Goal: Task Accomplishment & Management: Manage account settings

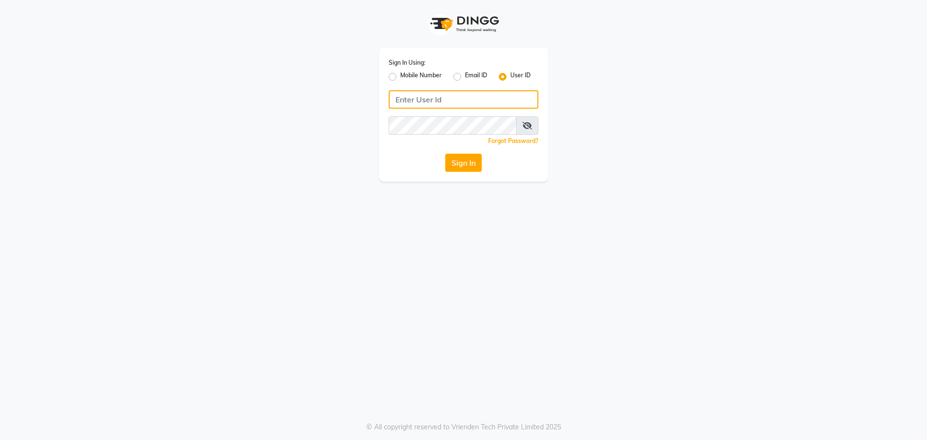
click at [424, 98] on input "Username" at bounding box center [464, 99] width 150 height 18
type input "TONI&GUY13"
click at [464, 97] on input "TONI&GUY13" at bounding box center [464, 99] width 150 height 18
type input "TONI&GUY123"
click at [445, 154] on button "Sign In" at bounding box center [463, 163] width 37 height 18
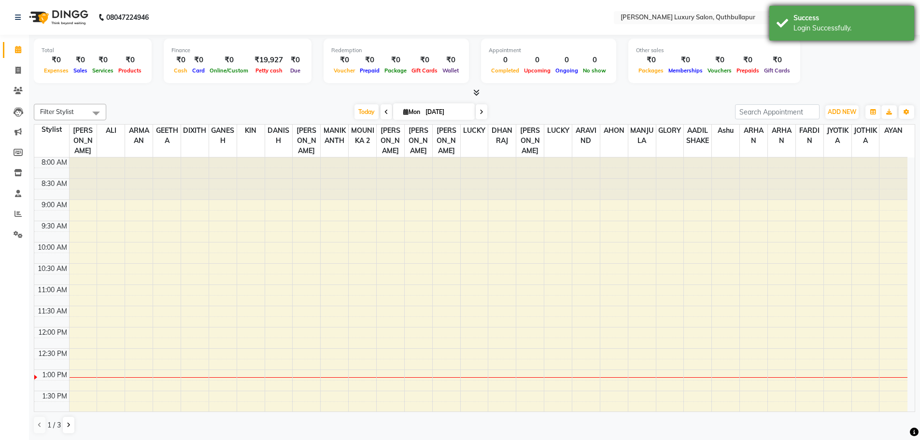
scroll to position [213, 0]
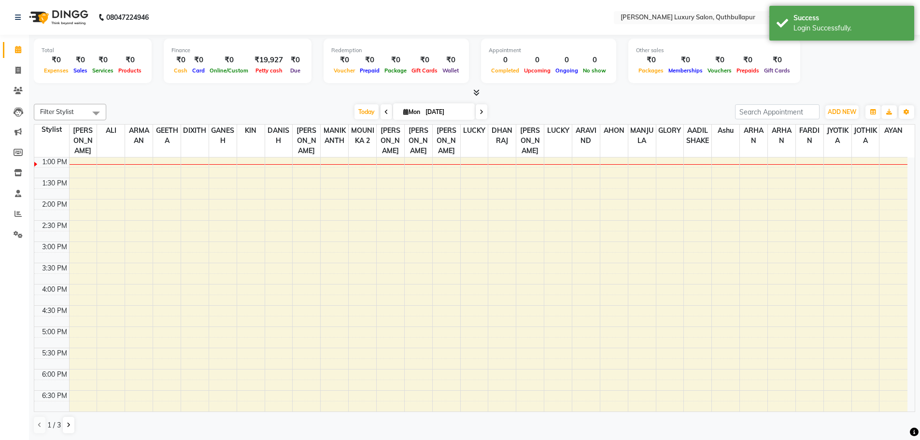
click at [715, 24] on nav "08047224946 Select Location × Toni&guy Luxury Salon, Quthbullapur English ENGLI…" at bounding box center [460, 17] width 920 height 35
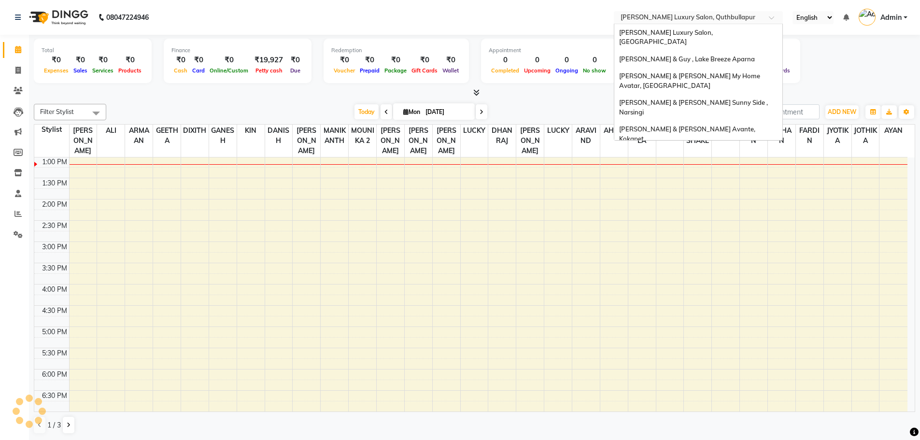
click at [716, 20] on input "text" at bounding box center [688, 19] width 140 height 10
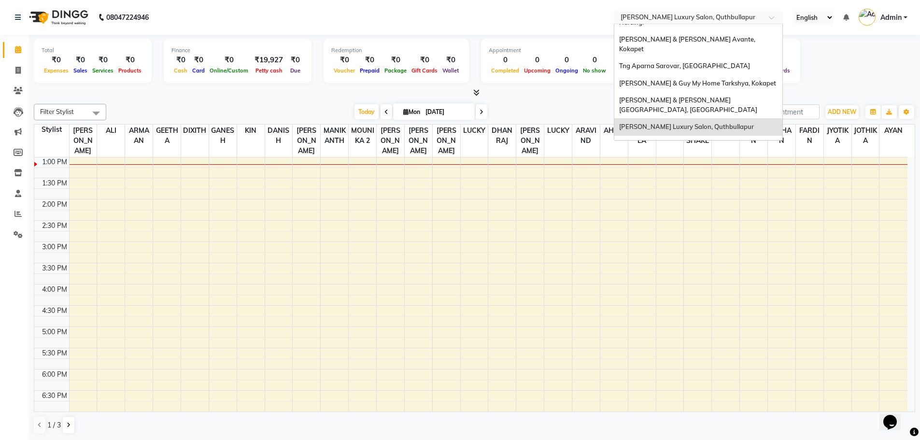
scroll to position [0, 0]
click at [689, 140] on span "Naturals , [GEOGRAPHIC_DATA]" at bounding box center [668, 144] width 98 height 8
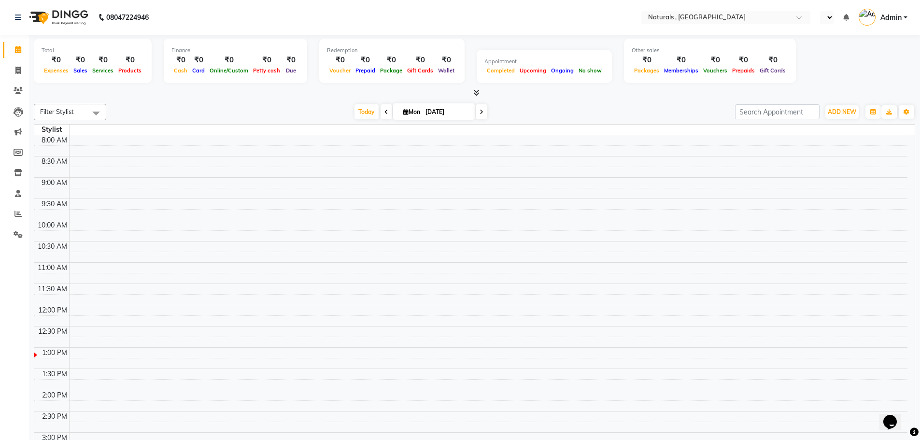
select select "en"
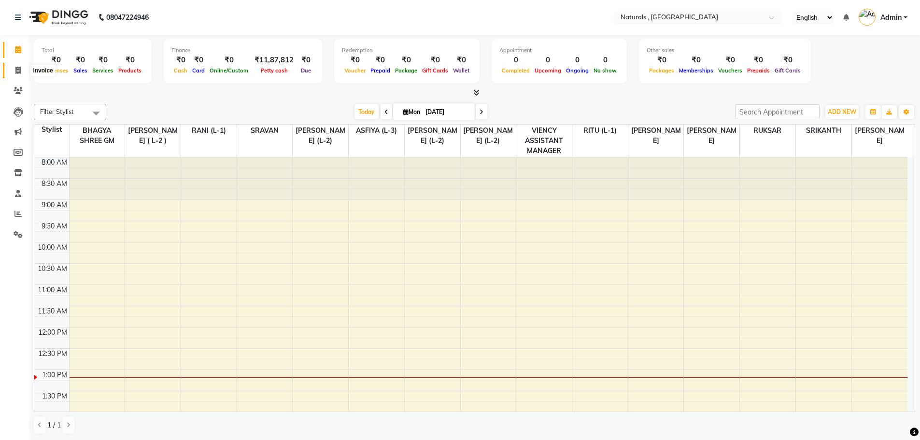
click at [15, 68] on icon at bounding box center [17, 70] width 5 height 7
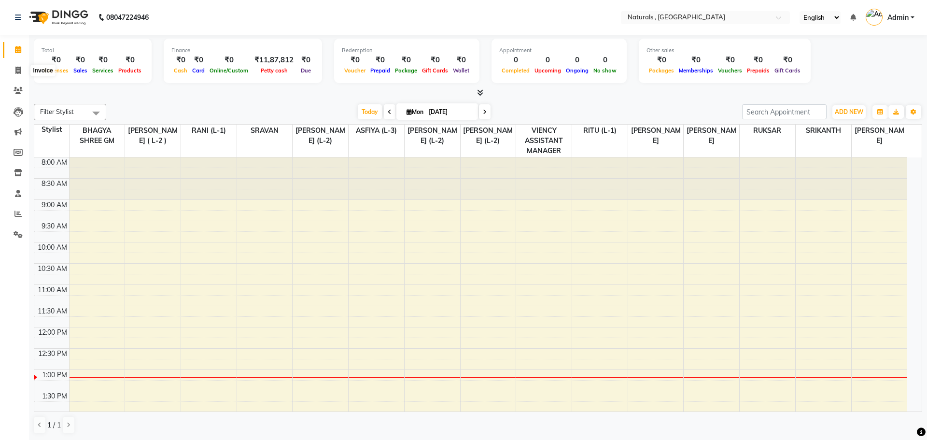
select select "5818"
select select "service"
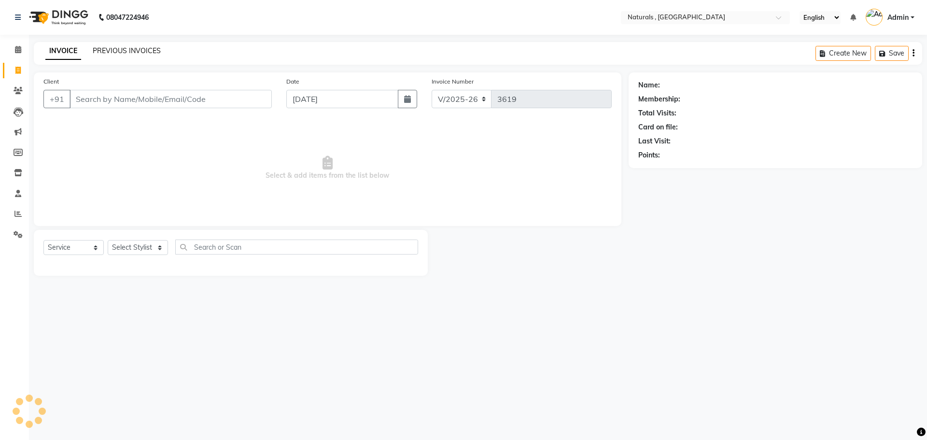
click at [157, 46] on div "INVOICE PREVIOUS INVOICES Create New Save" at bounding box center [478, 53] width 888 height 23
click at [155, 48] on link "PREVIOUS INVOICES" at bounding box center [127, 50] width 68 height 9
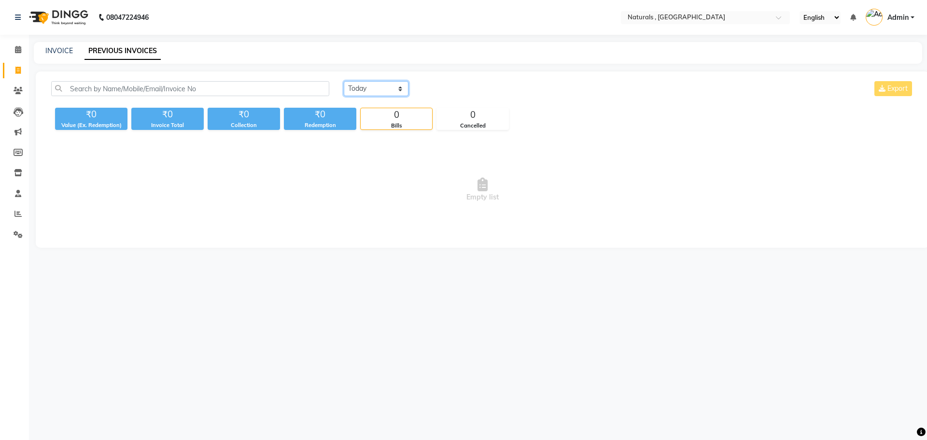
click at [375, 89] on select "[DATE] [DATE] Custom Range" at bounding box center [376, 88] width 65 height 15
select select "range"
click at [344, 81] on select "[DATE] [DATE] Custom Range" at bounding box center [376, 88] width 65 height 15
click at [433, 82] on div "01-09-2025 - 01-09-2025" at bounding box center [491, 88] width 142 height 15
click at [439, 88] on input "[DATE]" at bounding box center [455, 89] width 68 height 14
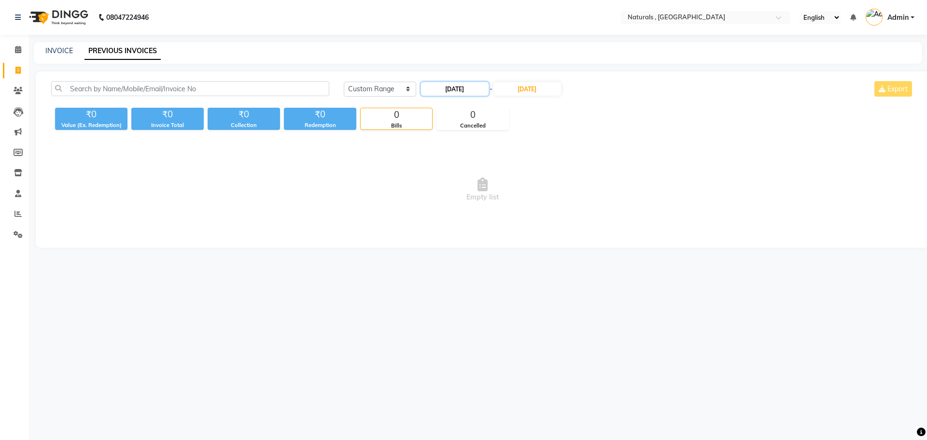
select select "9"
select select "2025"
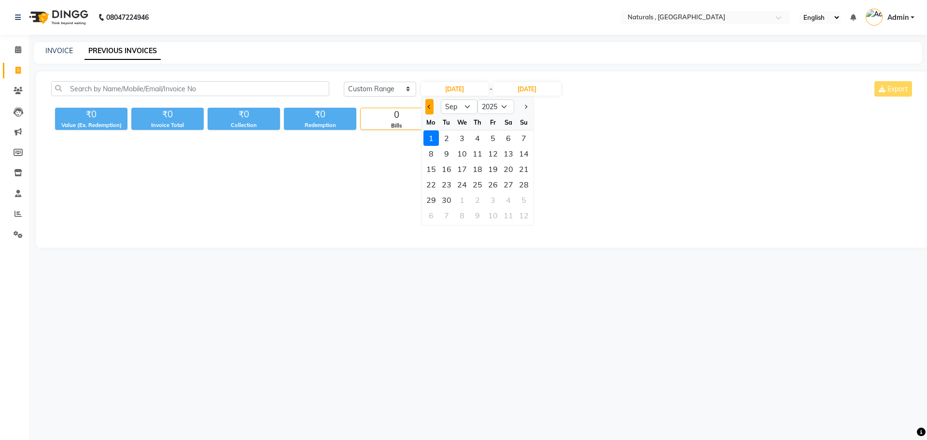
click at [427, 107] on button "Previous month" at bounding box center [429, 106] width 8 height 15
select select "8"
click at [494, 137] on div "1" at bounding box center [492, 137] width 15 height 15
type input "[DATE]"
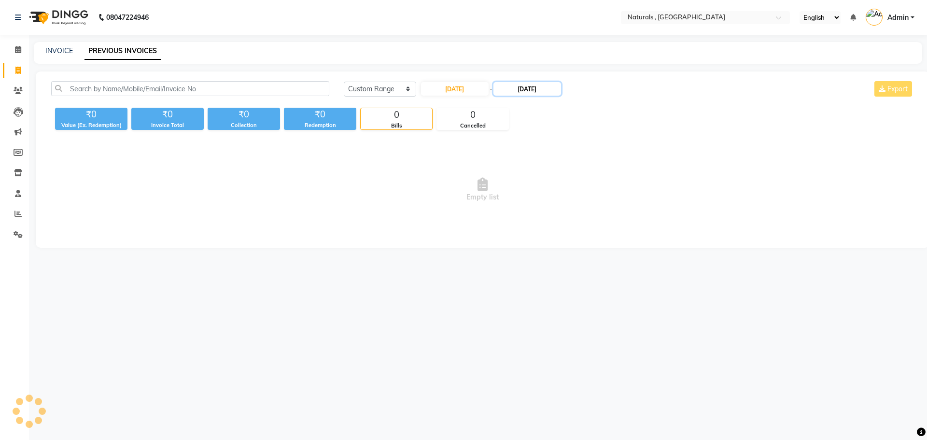
click at [514, 90] on input "[DATE]" at bounding box center [527, 89] width 68 height 14
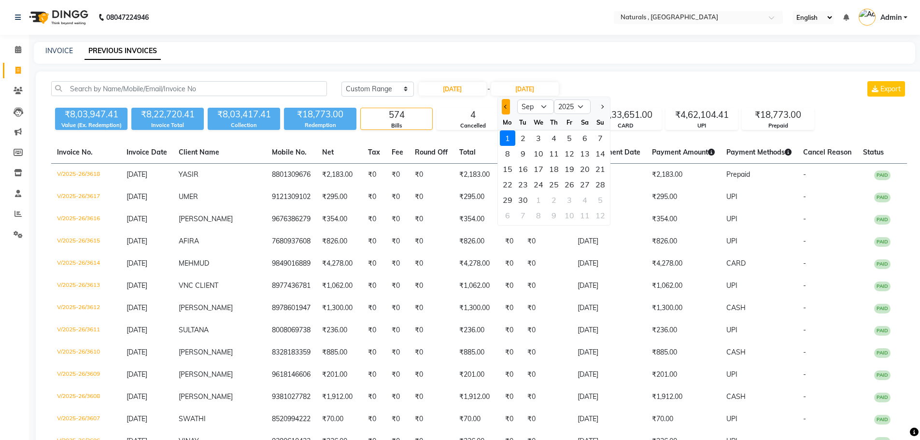
click at [505, 109] on button "Previous month" at bounding box center [506, 106] width 8 height 15
select select "8"
click at [602, 197] on div "31" at bounding box center [599, 199] width 15 height 15
type input "[DATE]"
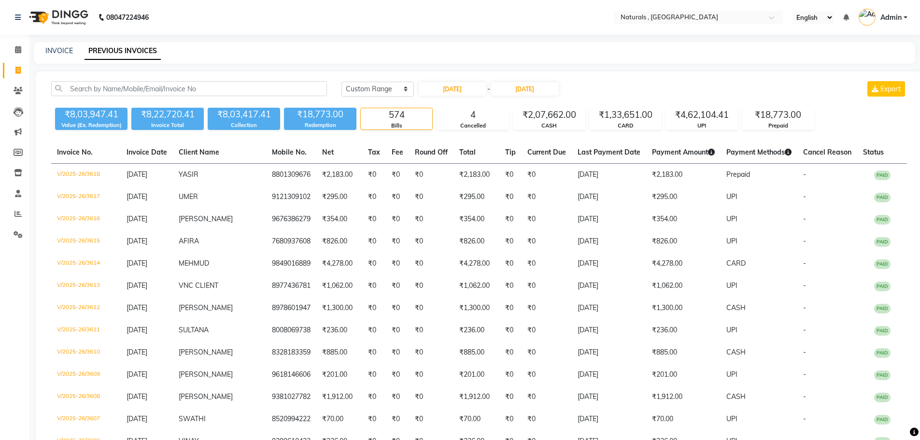
click at [23, 213] on span at bounding box center [18, 214] width 17 height 11
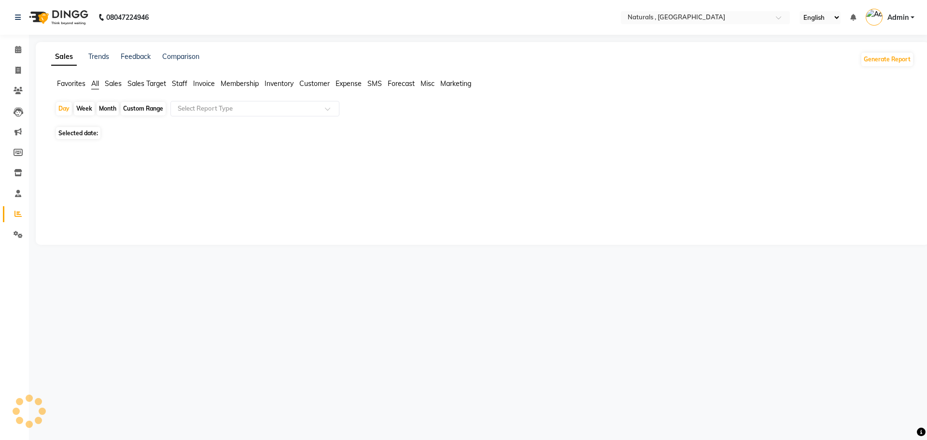
drag, startPoint x: 175, startPoint y: 78, endPoint x: 182, endPoint y: 82, distance: 8.0
click at [180, 80] on div "Sales Trends Feedback Comparison Generate Report Favorites All Sales Sales Targ…" at bounding box center [483, 143] width 894 height 203
click at [185, 86] on span "Staff" at bounding box center [179, 83] width 15 height 9
click at [204, 108] on input "text" at bounding box center [245, 109] width 139 height 10
click at [192, 112] on input "text" at bounding box center [245, 109] width 139 height 10
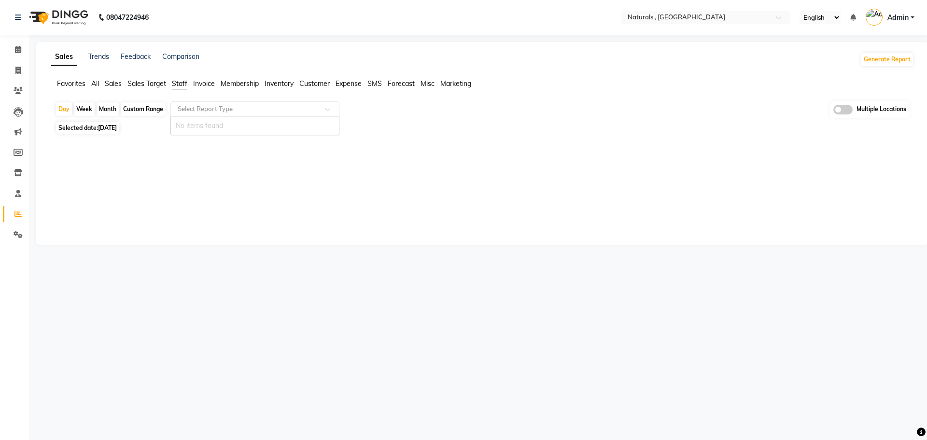
click at [155, 120] on div "Day Week Month Custom Range Select Report Type No items found Multiple Location…" at bounding box center [482, 144] width 863 height 86
click at [153, 114] on div "Custom Range" at bounding box center [143, 109] width 45 height 14
select select "9"
select select "2025"
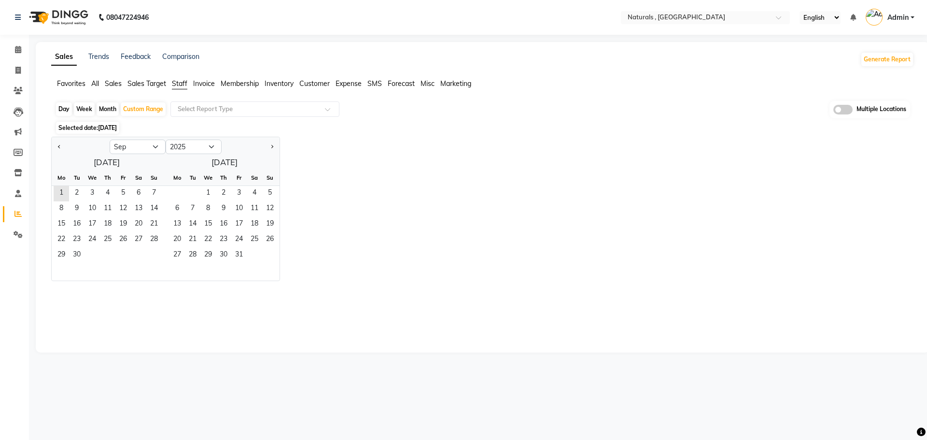
click at [53, 144] on div at bounding box center [81, 146] width 58 height 15
click at [56, 144] on button "Previous month" at bounding box center [60, 146] width 8 height 15
select select "8"
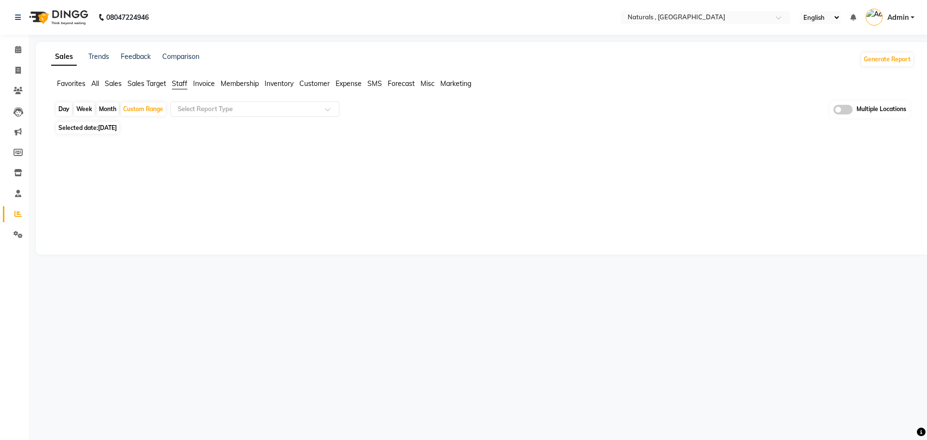
click at [122, 188] on div at bounding box center [480, 191] width 851 height 70
drag, startPoint x: 140, startPoint y: 98, endPoint x: 140, endPoint y: 109, distance: 11.1
click at [140, 104] on app-reports "Favorites All Sales Sales Target Staff Invoice Membership Inventory Customer Ex…" at bounding box center [482, 162] width 874 height 166
click at [141, 109] on div "Custom Range" at bounding box center [143, 109] width 45 height 14
select select "9"
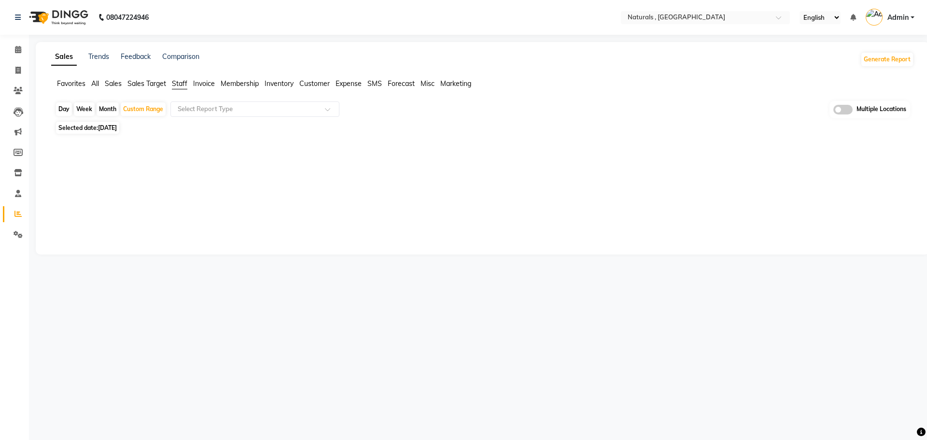
select select "2025"
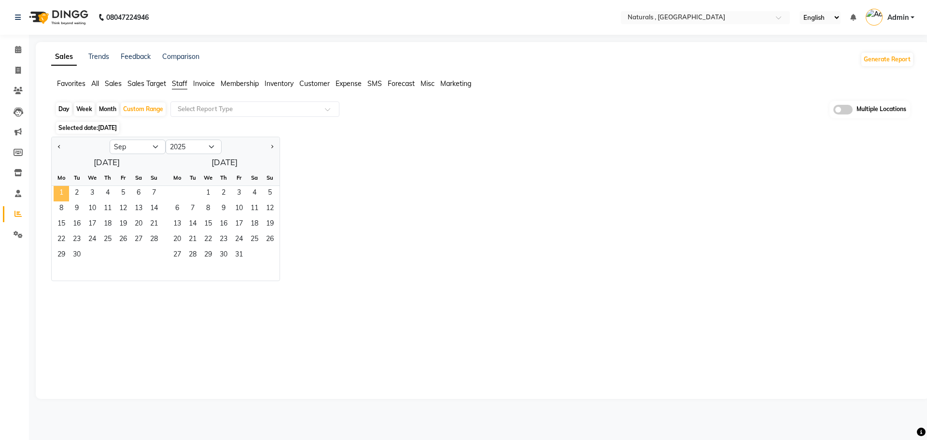
click at [58, 191] on span "1" at bounding box center [61, 193] width 15 height 15
click at [59, 146] on span "Previous month" at bounding box center [59, 145] width 3 height 3
select select "8"
click at [126, 190] on span "1" at bounding box center [122, 193] width 15 height 15
click at [160, 255] on span "31" at bounding box center [153, 255] width 15 height 15
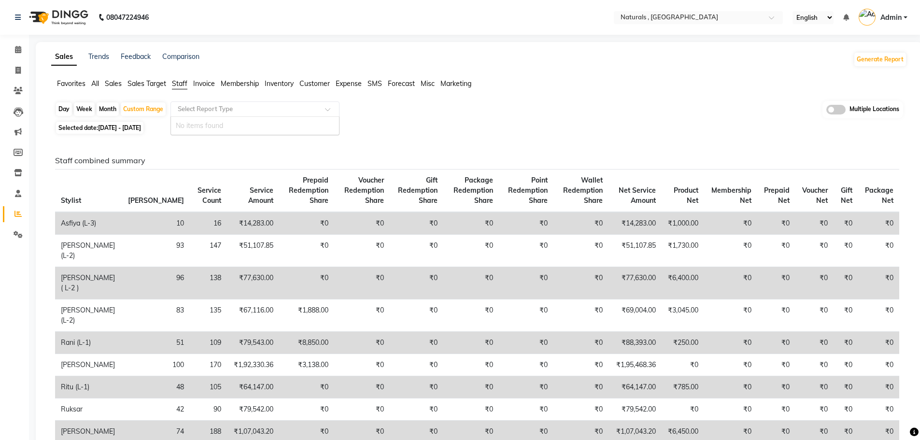
click at [282, 113] on input "text" at bounding box center [245, 109] width 139 height 10
click at [285, 110] on input "text" at bounding box center [245, 109] width 139 height 10
click at [369, 109] on div "Day Week Month Custom Range Select Report Type Multiple Locations" at bounding box center [479, 110] width 848 height 18
click at [185, 107] on input "text" at bounding box center [245, 109] width 139 height 10
click at [186, 107] on input "text" at bounding box center [245, 109] width 139 height 10
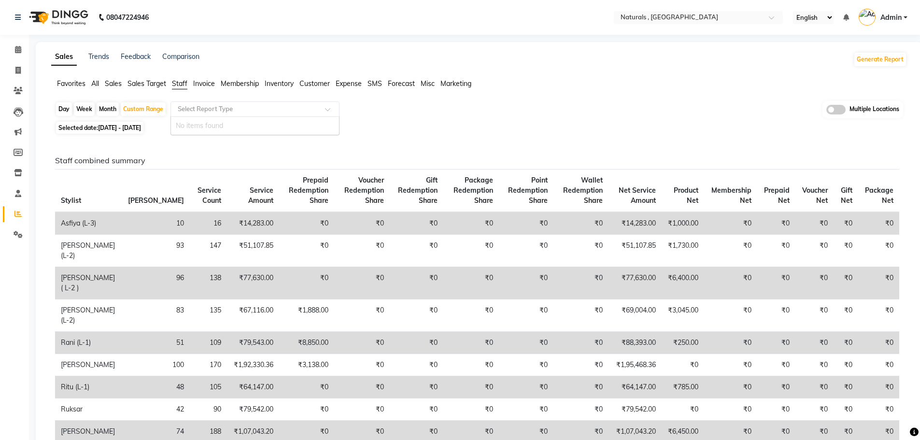
click at [187, 107] on input "text" at bounding box center [245, 109] width 139 height 10
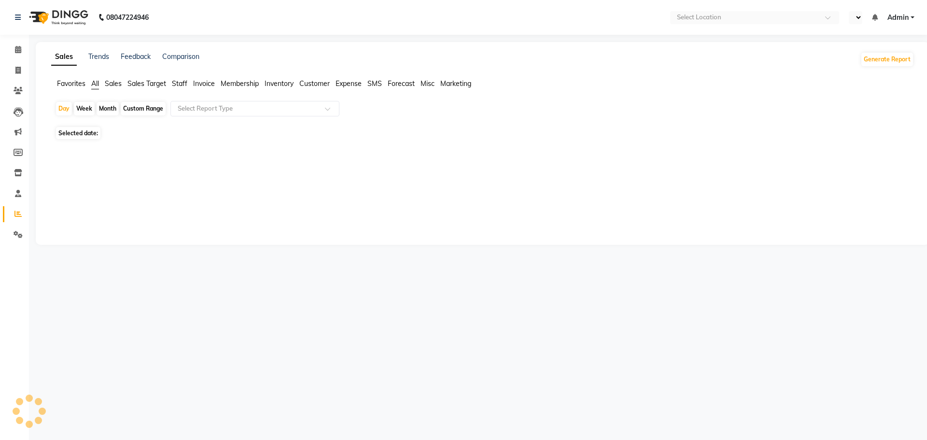
select select "en"
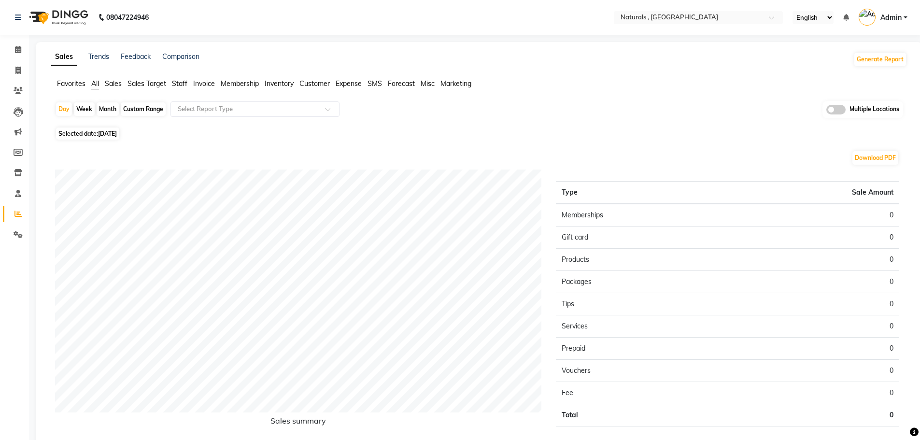
click at [177, 79] on span "Staff" at bounding box center [179, 83] width 15 height 9
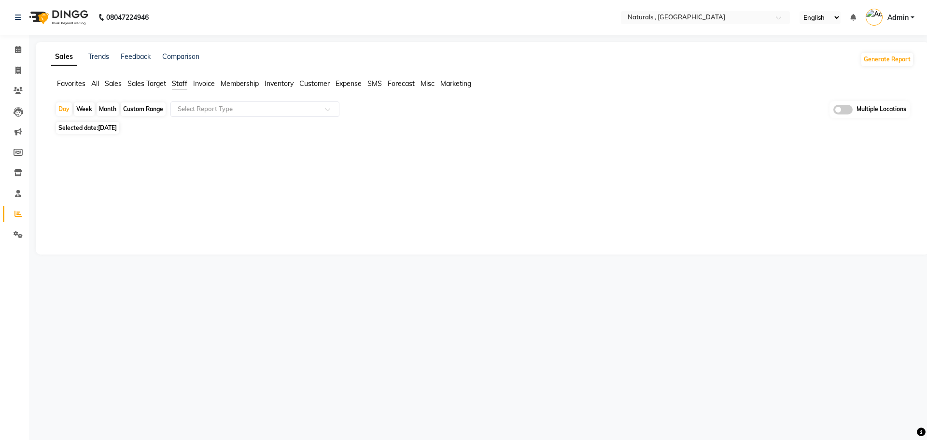
click at [562, 73] on div "Sales Trends Feedback Comparison Generate Report Favorites All Sales Sales Targ…" at bounding box center [483, 148] width 894 height 212
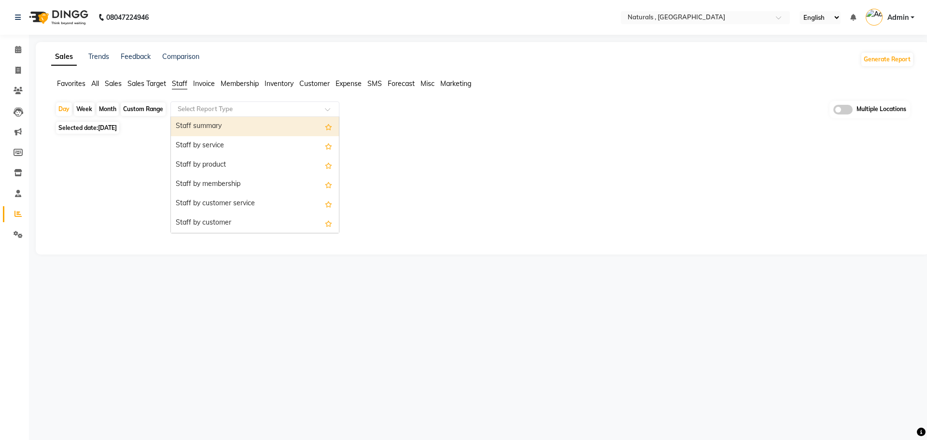
drag, startPoint x: 198, startPoint y: 101, endPoint x: 192, endPoint y: 113, distance: 13.8
click at [196, 106] on div "Select Report Type" at bounding box center [254, 108] width 169 height 15
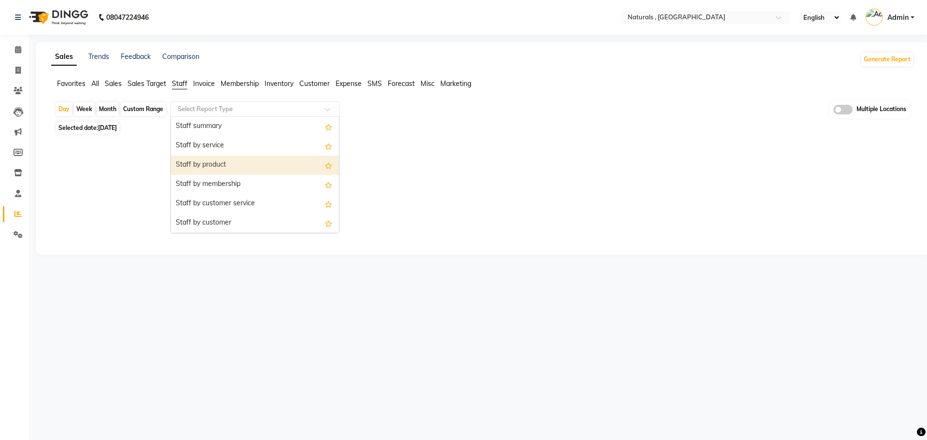
drag, startPoint x: 228, startPoint y: 162, endPoint x: 209, endPoint y: 134, distance: 33.7
click at [227, 159] on div "Staff by product" at bounding box center [255, 164] width 168 height 19
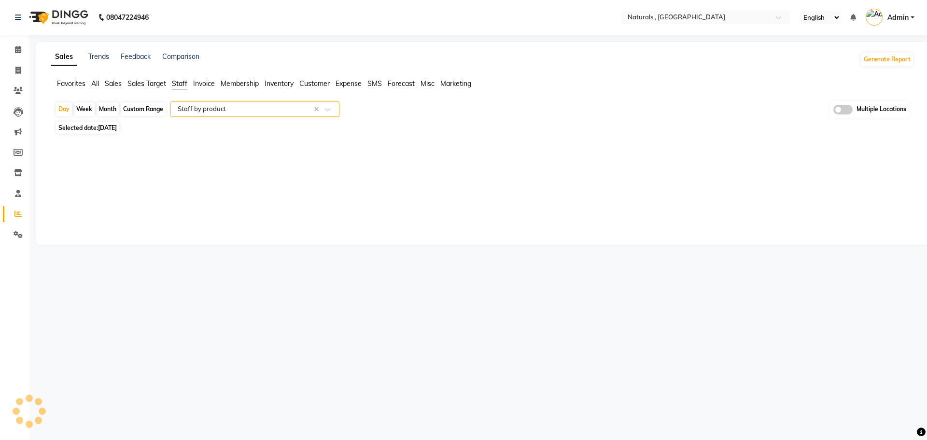
click at [153, 107] on div "Custom Range" at bounding box center [143, 109] width 45 height 14
click at [140, 109] on div "Custom Range" at bounding box center [143, 109] width 45 height 14
select select "9"
select select "2025"
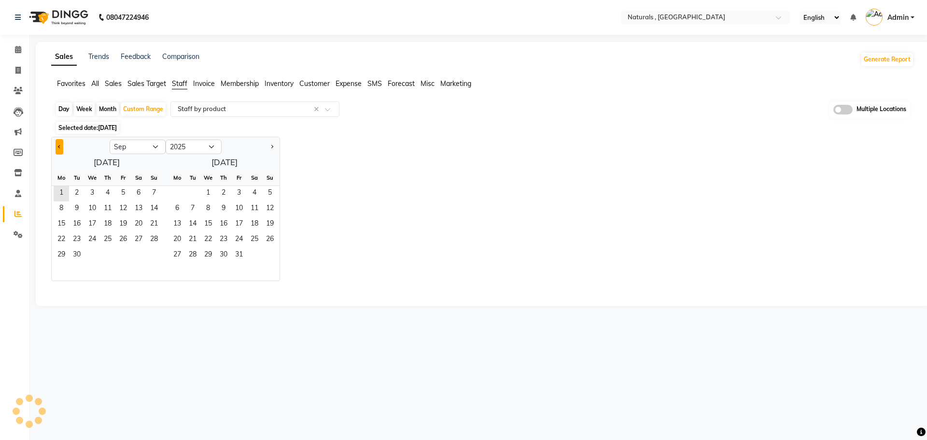
click at [57, 145] on button "Previous month" at bounding box center [60, 146] width 8 height 15
select select "8"
click at [116, 190] on span "1" at bounding box center [122, 193] width 15 height 15
click at [158, 252] on span "31" at bounding box center [153, 255] width 15 height 15
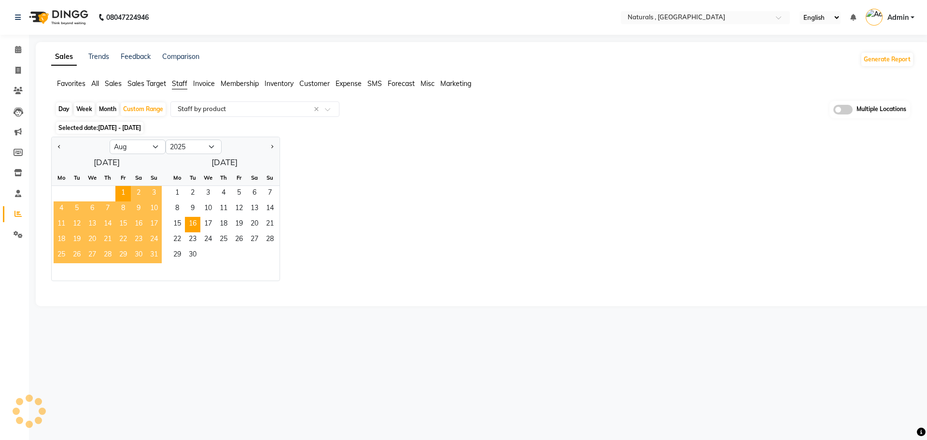
select select "full_report"
select select "csv"
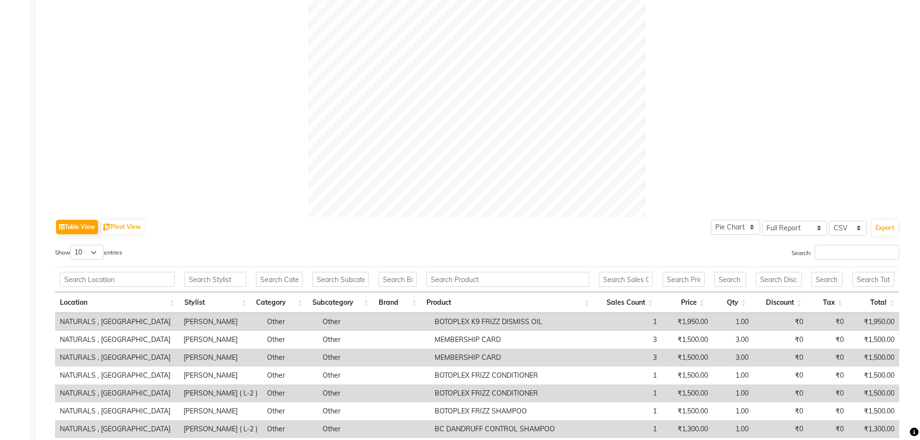
scroll to position [386, 0]
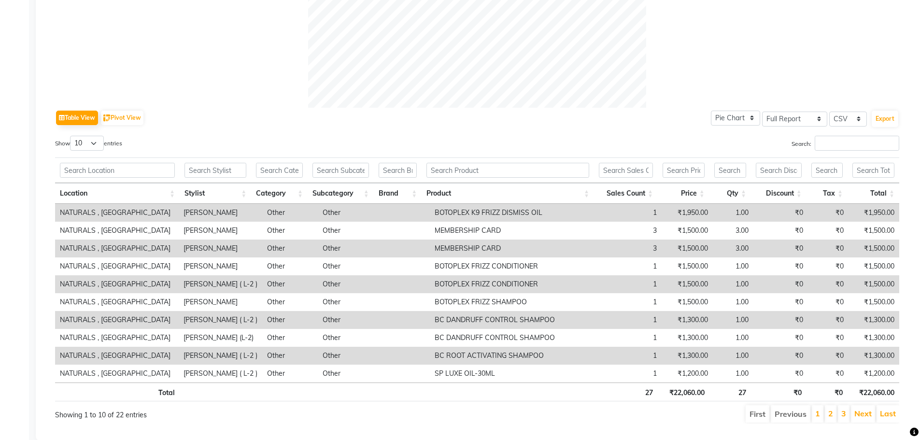
click at [826, 151] on div "Search:" at bounding box center [691, 145] width 415 height 19
click at [826, 150] on input "Search:" at bounding box center [856, 143] width 84 height 15
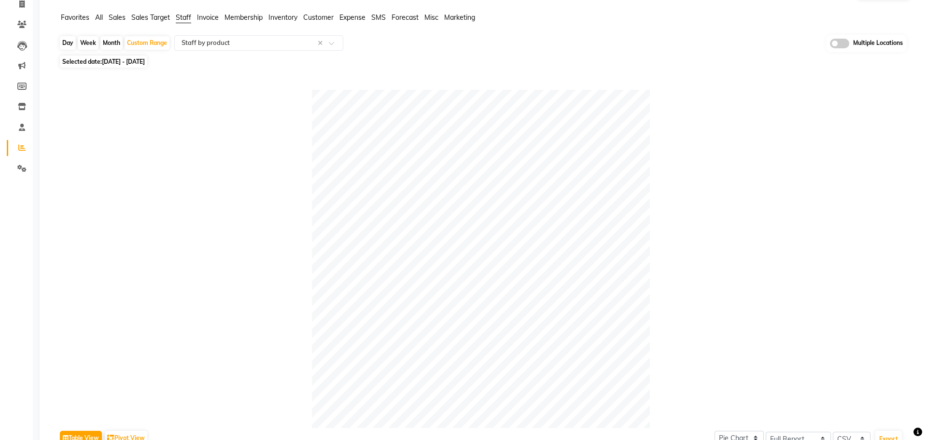
scroll to position [0, 0]
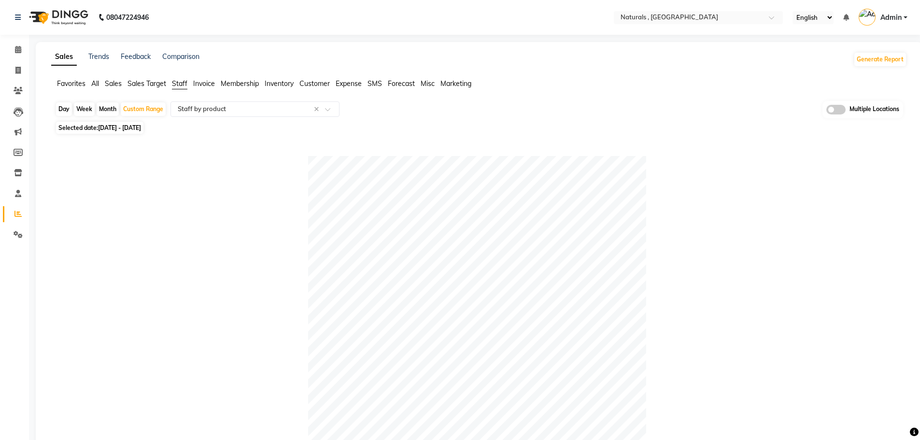
type input "MEM"
click at [13, 81] on li "Clients" at bounding box center [14, 91] width 29 height 21
click at [18, 80] on li "Invoice" at bounding box center [14, 70] width 29 height 21
click at [20, 72] on icon at bounding box center [17, 70] width 5 height 7
select select "service"
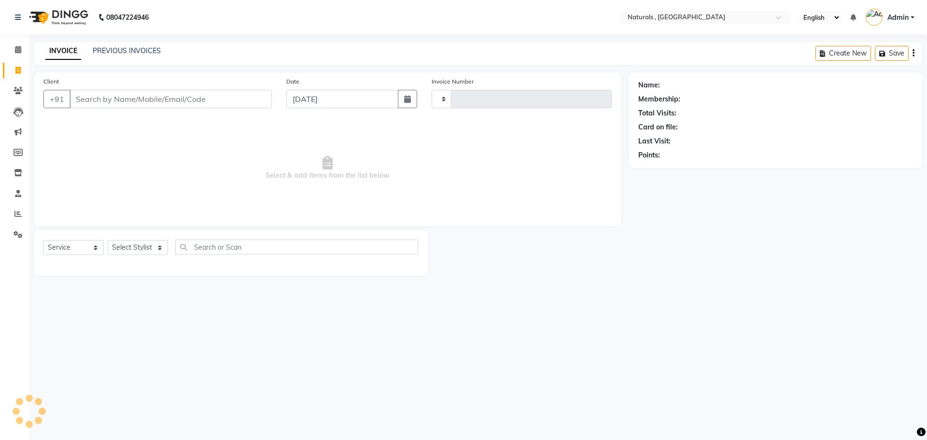
type input "3619"
select select "5818"
click at [111, 50] on link "PREVIOUS INVOICES" at bounding box center [127, 50] width 68 height 9
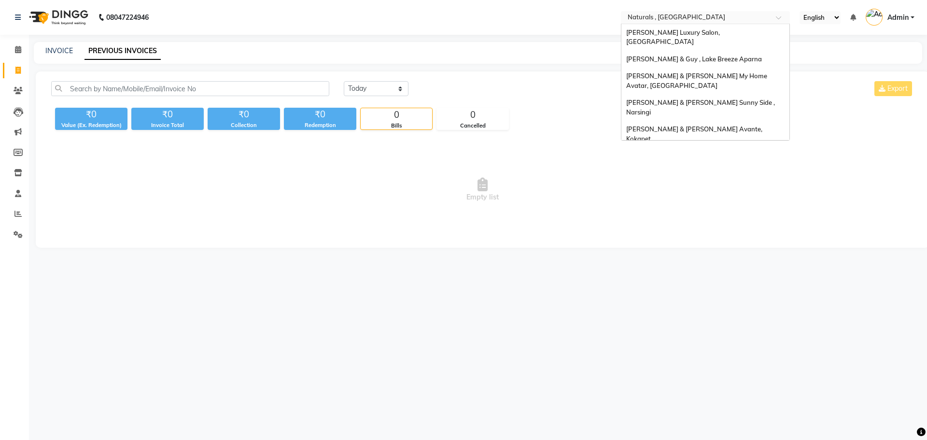
click at [674, 18] on input "text" at bounding box center [696, 19] width 140 height 10
click at [689, 55] on span "[PERSON_NAME] & Guy , Lake Breeze Aparna" at bounding box center [694, 59] width 136 height 8
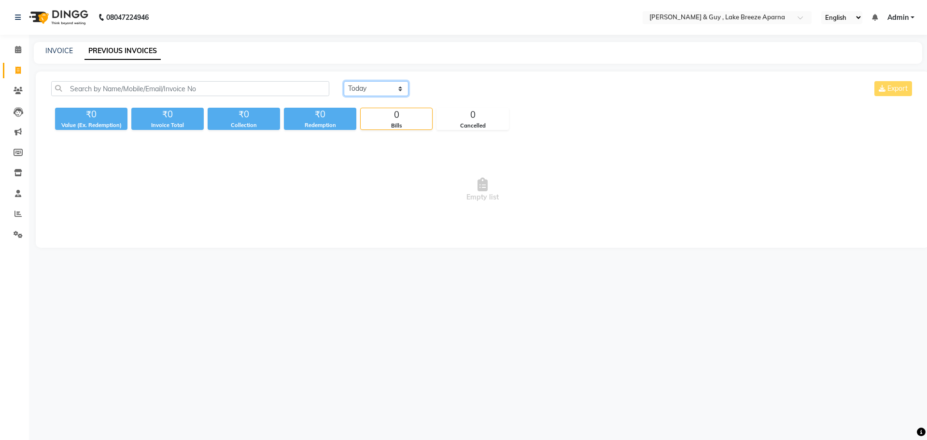
drag, startPoint x: 362, startPoint y: 88, endPoint x: 373, endPoint y: 90, distance: 10.8
click at [363, 88] on select "[DATE] [DATE] Custom Range" at bounding box center [376, 88] width 65 height 15
select select "range"
click at [344, 81] on select "Today Yesterday Custom Range" at bounding box center [376, 88] width 65 height 15
click at [431, 83] on input "[DATE]" at bounding box center [455, 89] width 68 height 14
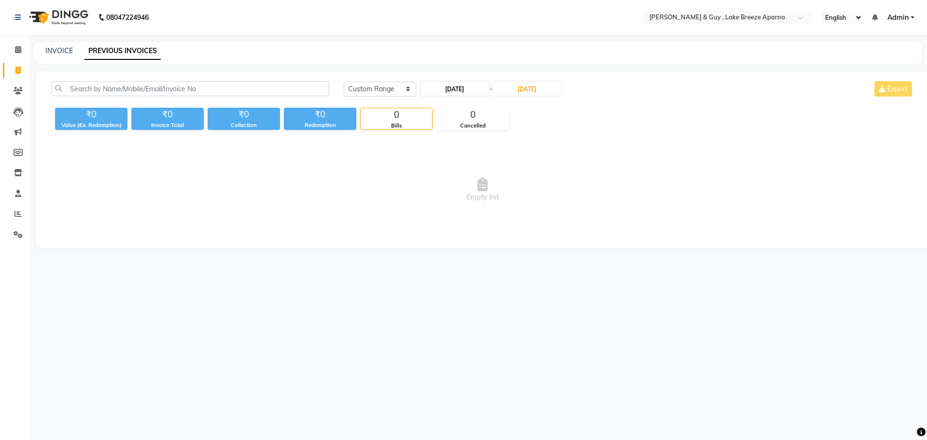
select select "9"
select select "2025"
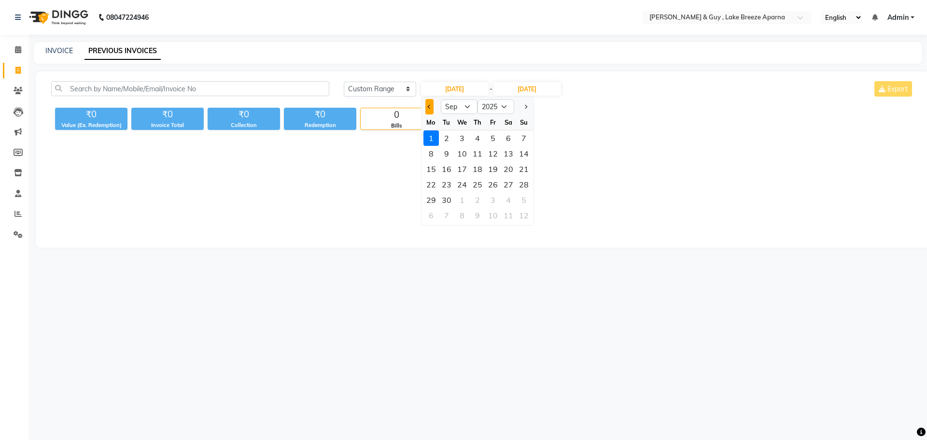
click at [433, 109] on button "Previous month" at bounding box center [429, 106] width 8 height 15
select select "8"
click at [499, 140] on div "1" at bounding box center [492, 137] width 15 height 15
type input "01-08-2025"
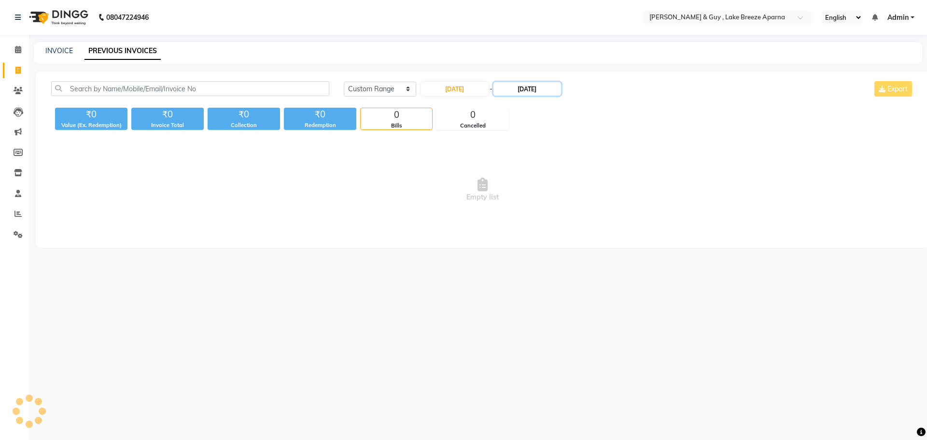
click at [516, 92] on input "[DATE]" at bounding box center [527, 89] width 68 height 14
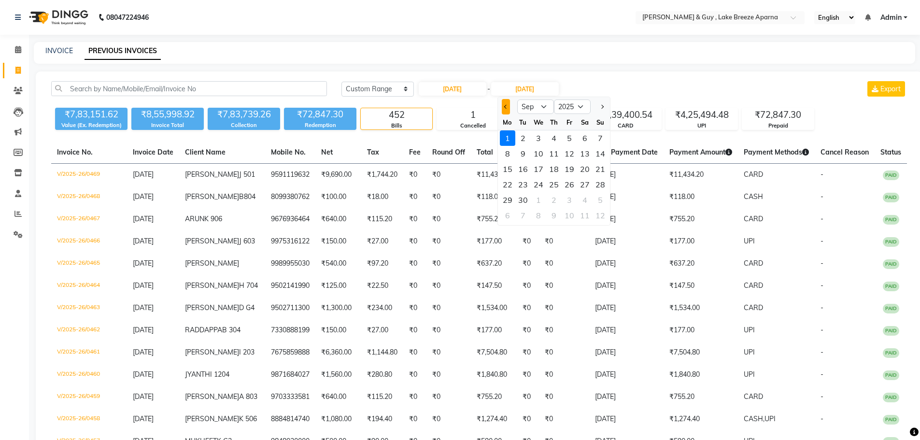
click at [509, 106] on button "Previous month" at bounding box center [506, 106] width 8 height 15
select select "8"
click at [602, 195] on div "31" at bounding box center [599, 199] width 15 height 15
type input "[DATE]"
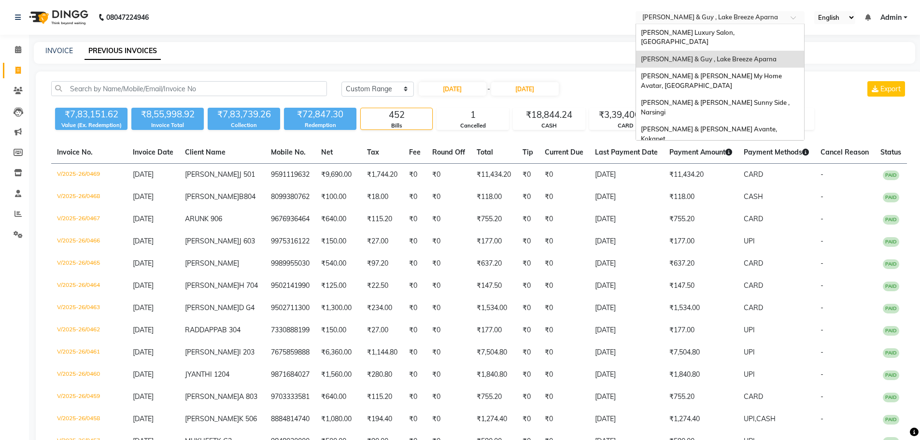
click at [694, 19] on input "text" at bounding box center [710, 19] width 140 height 10
click at [705, 147] on div "Tng Aparna Sarovar, [GEOGRAPHIC_DATA]" at bounding box center [720, 155] width 168 height 17
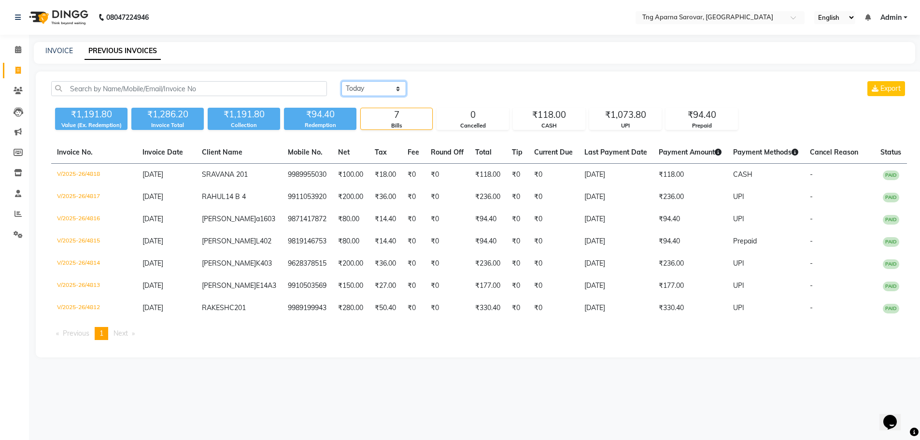
click at [377, 83] on select "[DATE] [DATE] Custom Range" at bounding box center [373, 88] width 65 height 15
select select "range"
click at [341, 81] on select "[DATE] [DATE] Custom Range" at bounding box center [373, 88] width 65 height 15
click at [431, 86] on input "[DATE]" at bounding box center [453, 89] width 68 height 14
select select "9"
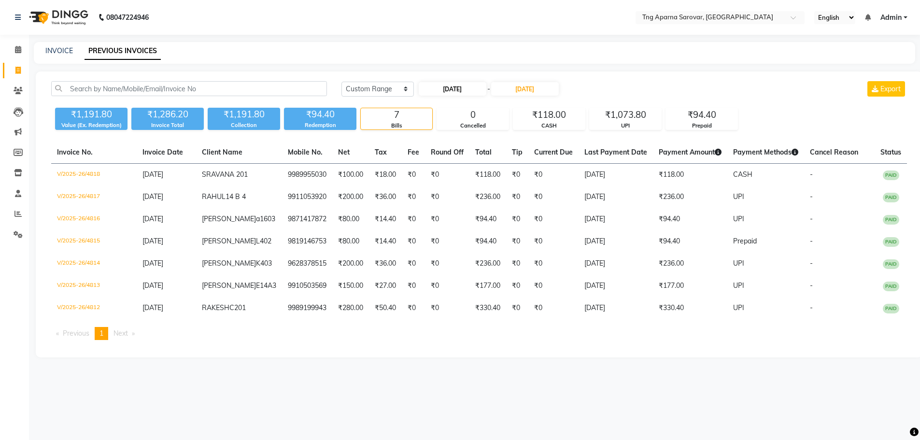
select select "2025"
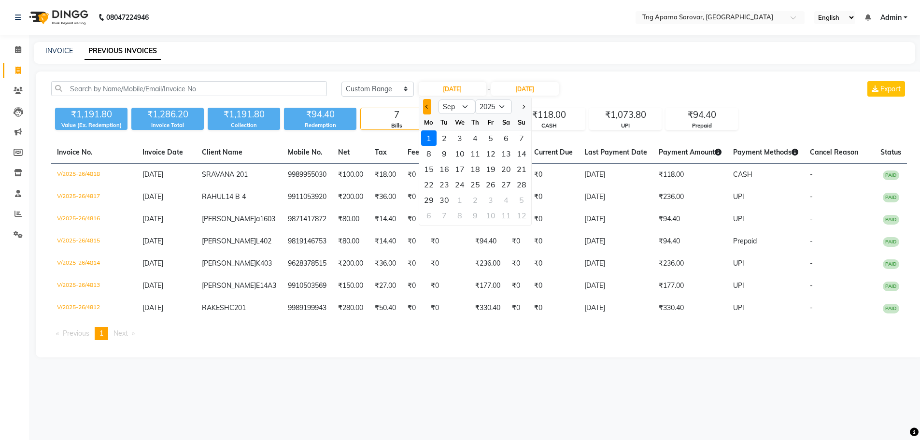
click at [424, 106] on button "Previous month" at bounding box center [427, 106] width 8 height 15
select select "8"
click at [495, 140] on div "1" at bounding box center [490, 137] width 15 height 15
type input "[DATE]"
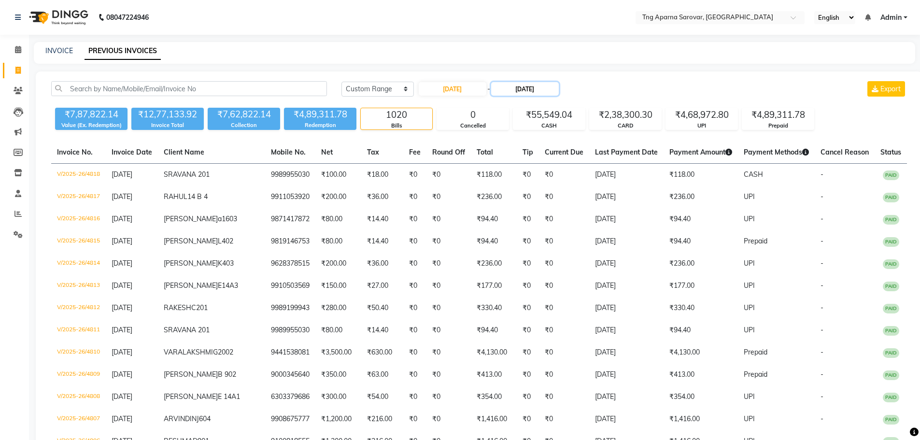
click at [506, 94] on input "[DATE]" at bounding box center [525, 89] width 68 height 14
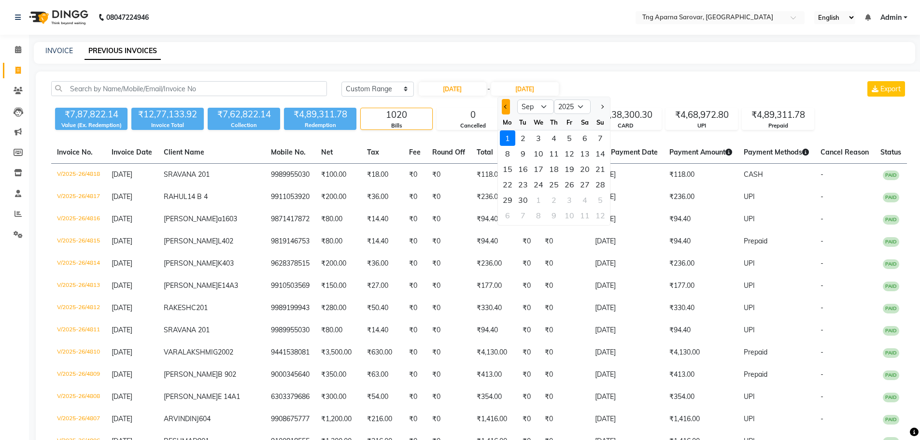
click at [504, 111] on button "Previous month" at bounding box center [506, 106] width 8 height 15
select select "8"
click at [600, 196] on div "31" at bounding box center [599, 199] width 15 height 15
type input "[DATE]"
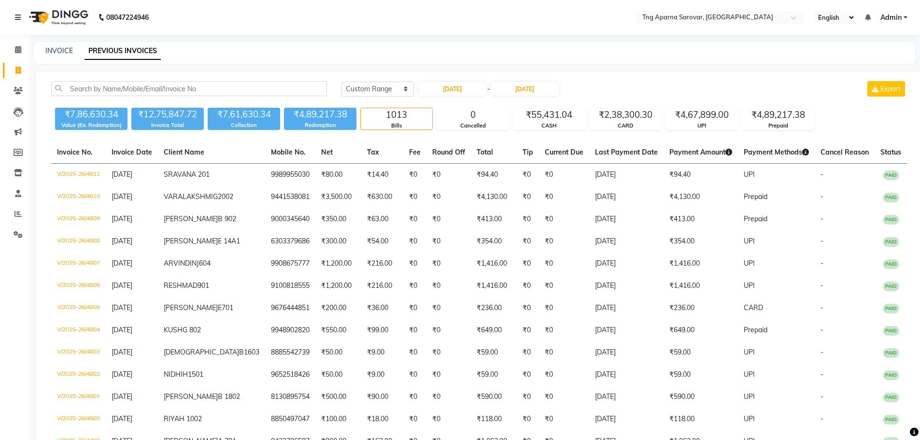
click at [715, 54] on div "INVOICE PREVIOUS INVOICES" at bounding box center [468, 51] width 869 height 10
click at [626, 56] on div "INVOICE PREVIOUS INVOICES" at bounding box center [474, 53] width 881 height 22
click at [695, 14] on input "text" at bounding box center [710, 19] width 140 height 10
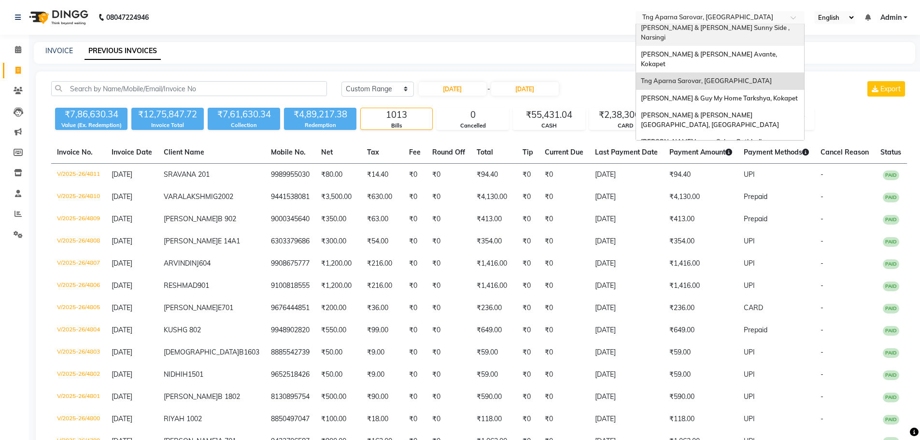
scroll to position [90, 0]
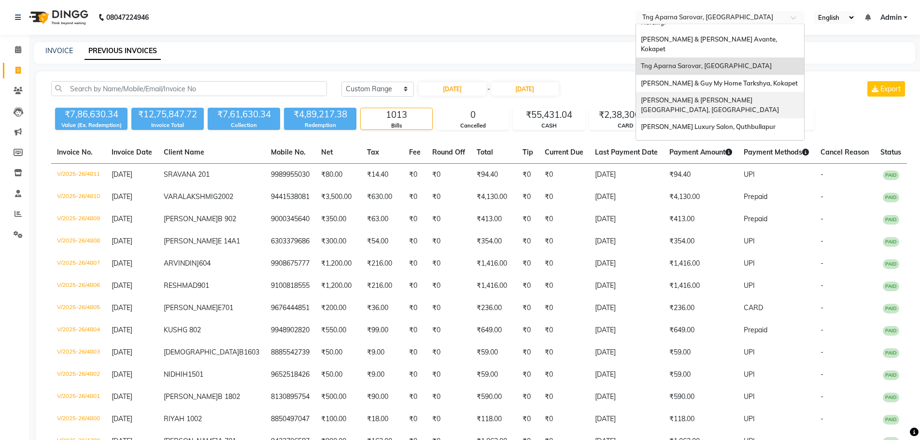
click at [726, 96] on span "[PERSON_NAME] & [PERSON_NAME] [GEOGRAPHIC_DATA], [GEOGRAPHIC_DATA]" at bounding box center [710, 104] width 138 height 17
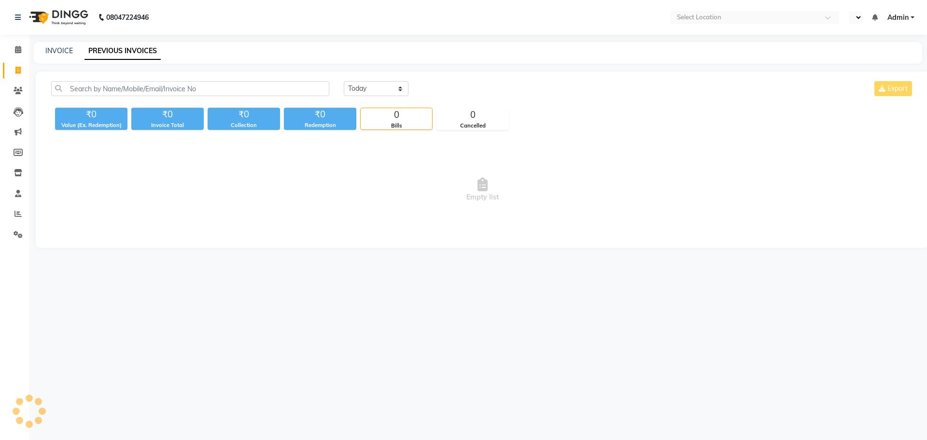
select select "en"
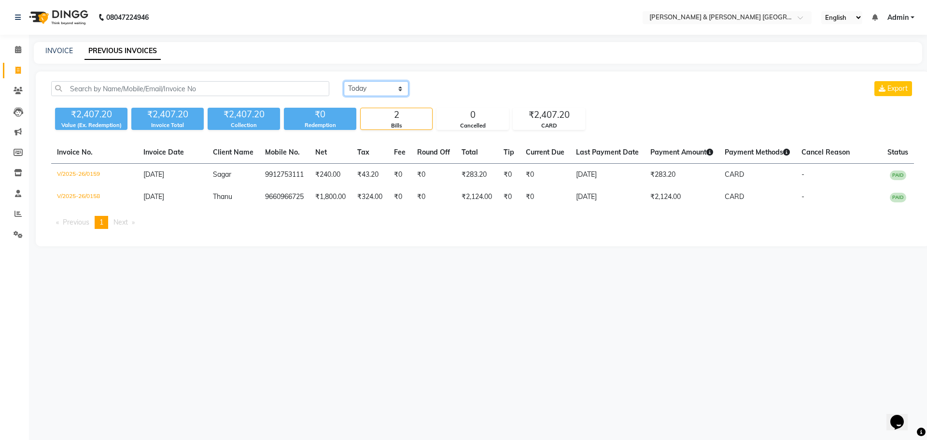
drag, startPoint x: 377, startPoint y: 90, endPoint x: 390, endPoint y: 90, distance: 13.0
click at [379, 90] on select "[DATE] [DATE] Custom Range" at bounding box center [376, 88] width 65 height 15
select select "range"
click at [344, 81] on select "[DATE] [DATE] Custom Range" at bounding box center [376, 88] width 65 height 15
click at [438, 81] on div "[DATE] [DATE] Custom Range [DATE] - [DATE] Export ₹2,407.20 Value (Ex. Redempti…" at bounding box center [483, 158] width 894 height 175
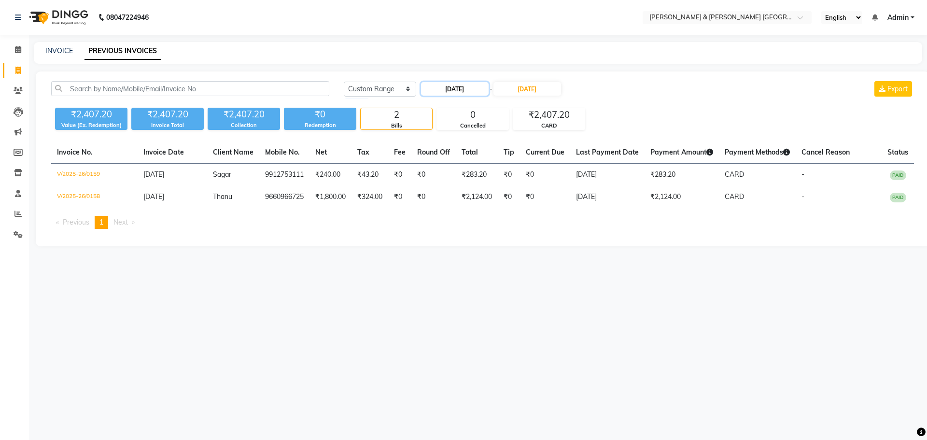
click at [437, 86] on input "[DATE]" at bounding box center [455, 89] width 68 height 14
select select "9"
select select "2025"
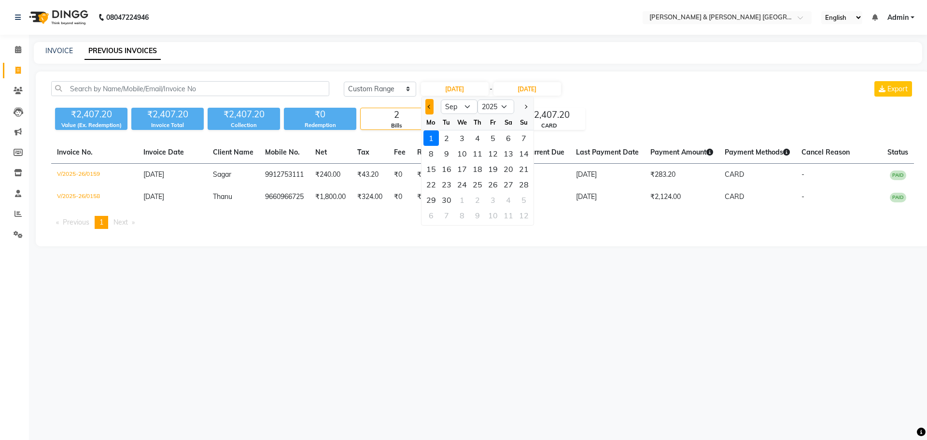
click at [430, 109] on button "Previous month" at bounding box center [429, 106] width 8 height 15
select select "8"
click at [490, 143] on div "1" at bounding box center [492, 137] width 15 height 15
type input "[DATE]"
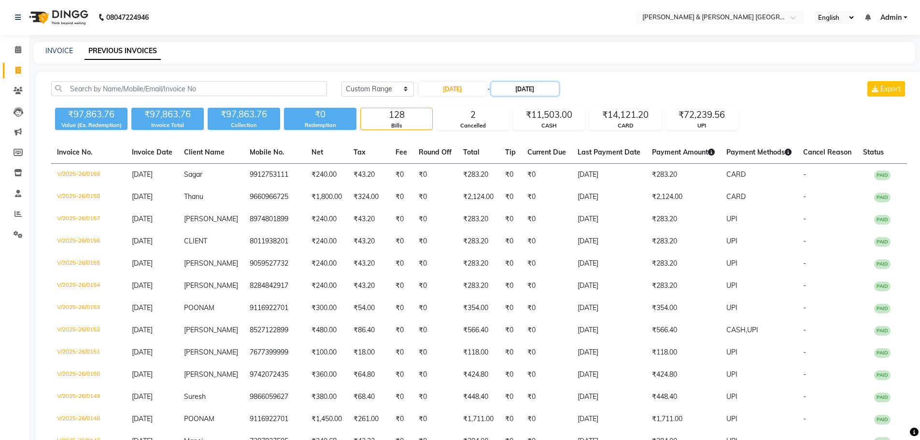
click at [511, 90] on input "[DATE]" at bounding box center [525, 89] width 68 height 14
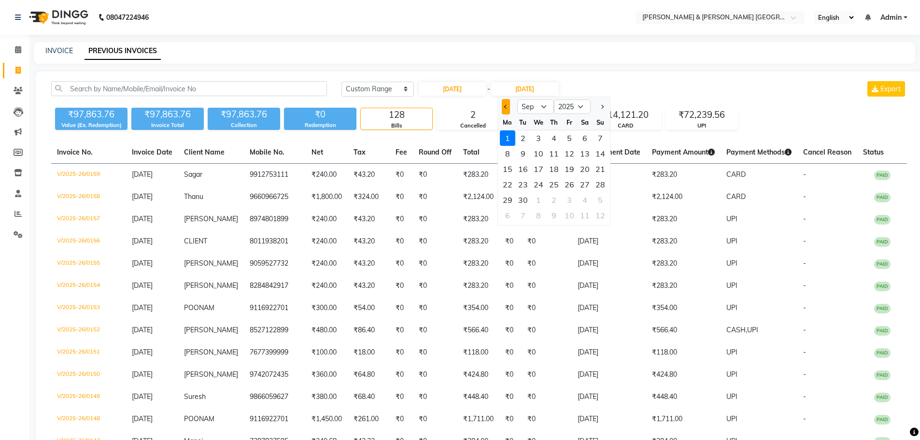
drag, startPoint x: 502, startPoint y: 108, endPoint x: 509, endPoint y: 107, distance: 7.4
click at [502, 108] on button "Previous month" at bounding box center [506, 106] width 8 height 15
select select "8"
click at [601, 200] on div "31" at bounding box center [599, 199] width 15 height 15
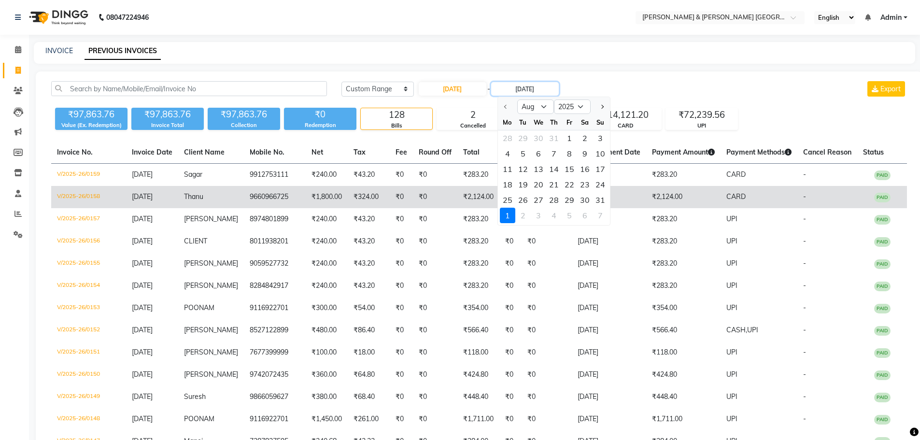
type input "[DATE]"
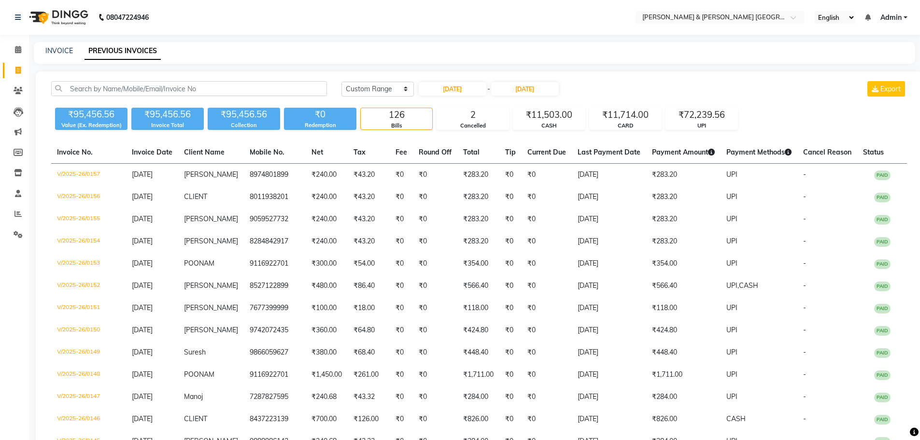
click at [723, 14] on input "text" at bounding box center [710, 19] width 140 height 10
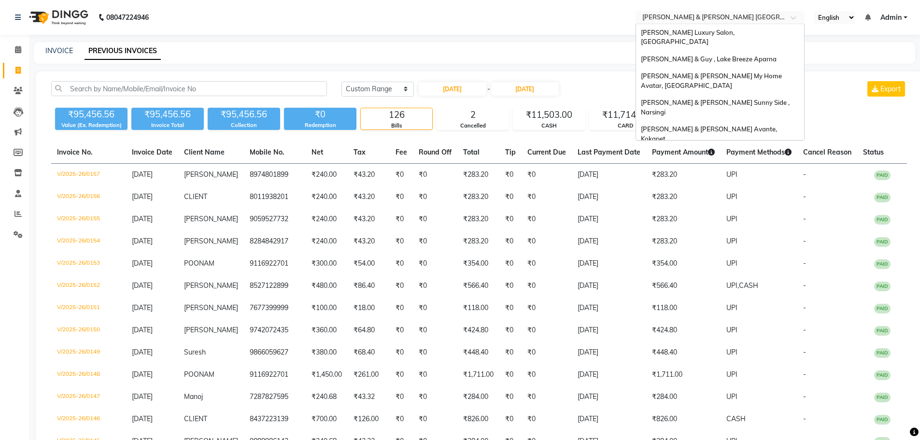
scroll to position [90, 0]
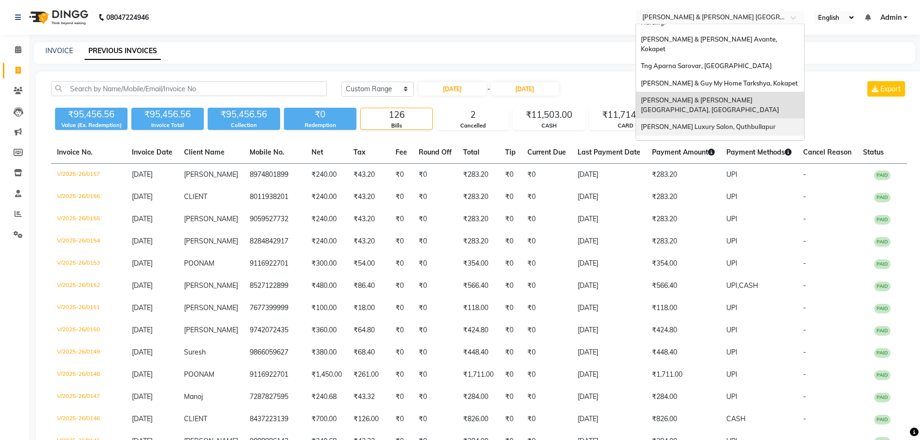
click at [710, 123] on span "Toni&guy Luxury Salon, Quthbullapur" at bounding box center [708, 127] width 135 height 8
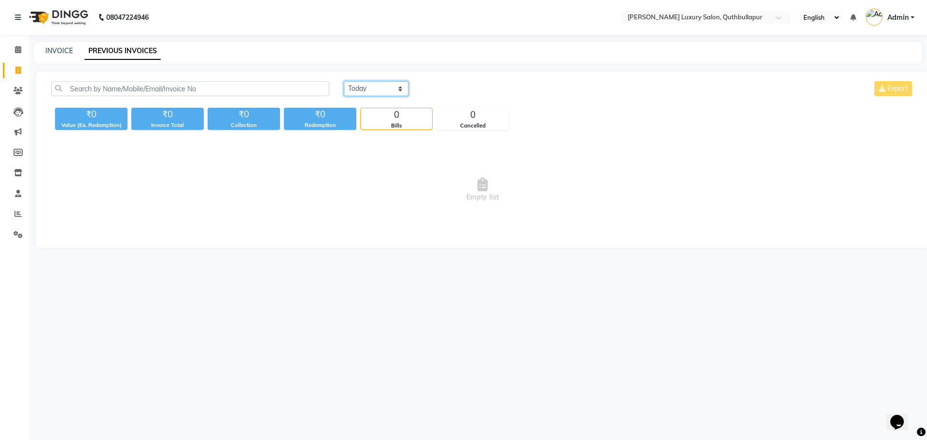
click at [394, 91] on select "[DATE] [DATE] Custom Range" at bounding box center [376, 88] width 65 height 15
select select "range"
click at [344, 81] on select "[DATE] [DATE] Custom Range" at bounding box center [376, 88] width 65 height 15
click at [429, 91] on input "[DATE]" at bounding box center [455, 89] width 68 height 14
select select "9"
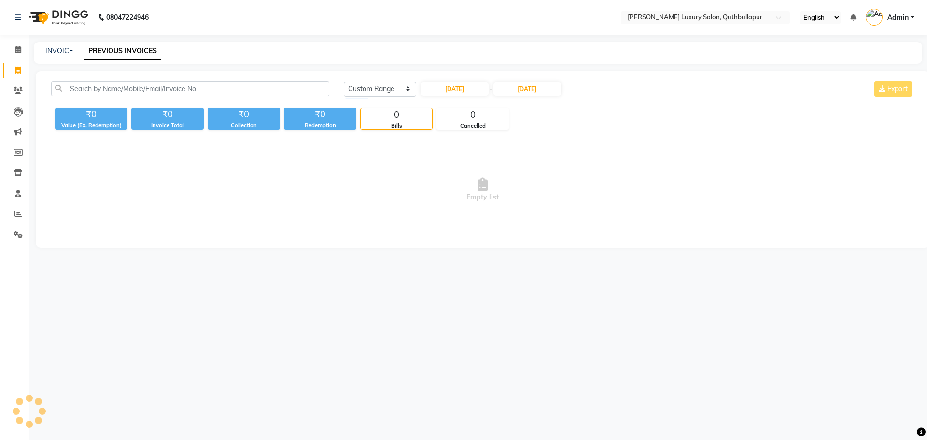
select select "2025"
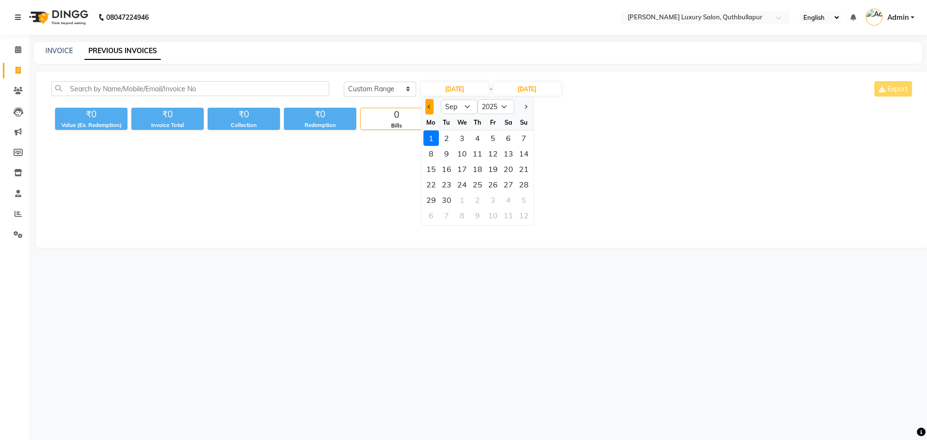
click at [432, 109] on button "Previous month" at bounding box center [429, 106] width 8 height 15
select select "8"
click at [490, 133] on div "1" at bounding box center [492, 137] width 15 height 15
type input "[DATE]"
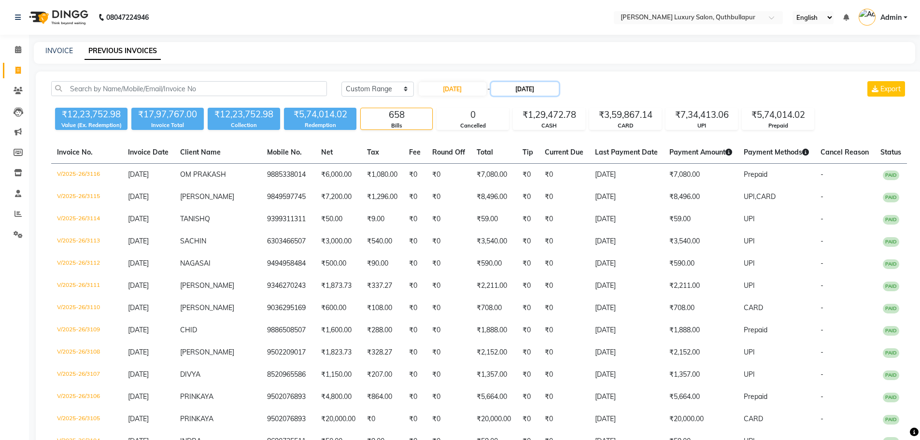
click at [512, 92] on input "[DATE]" at bounding box center [525, 89] width 68 height 14
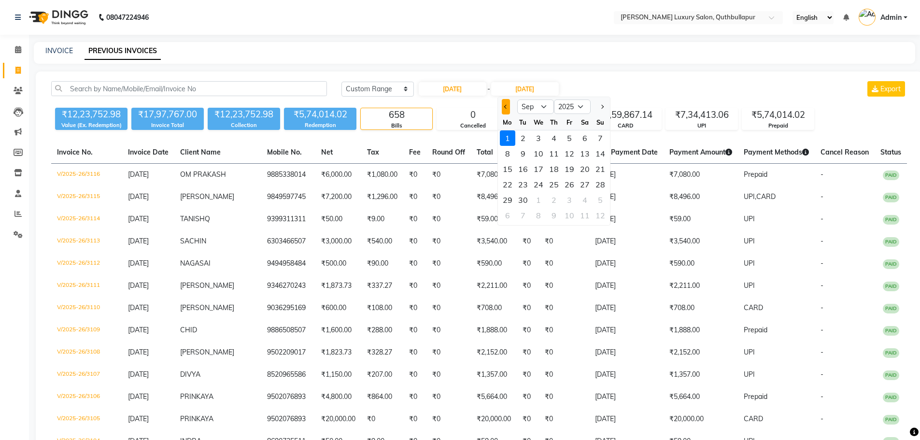
click at [503, 109] on button "Previous month" at bounding box center [506, 106] width 8 height 15
select select "8"
click at [600, 198] on div "31" at bounding box center [599, 199] width 15 height 15
type input "[DATE]"
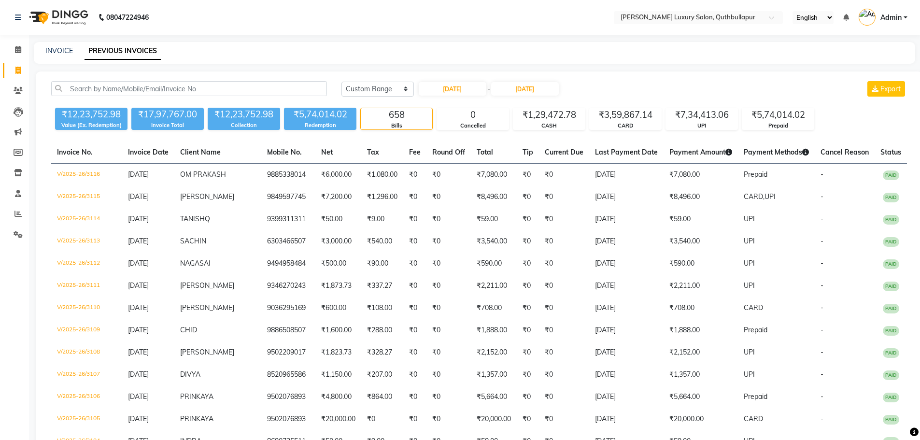
drag, startPoint x: 747, startPoint y: 9, endPoint x: 733, endPoint y: 26, distance: 22.6
click at [747, 10] on nav "08047224946 Select Location × Toni&guy Luxury Salon, Quthbullapur English ENGLI…" at bounding box center [460, 17] width 920 height 35
click at [743, 16] on input "text" at bounding box center [688, 19] width 140 height 10
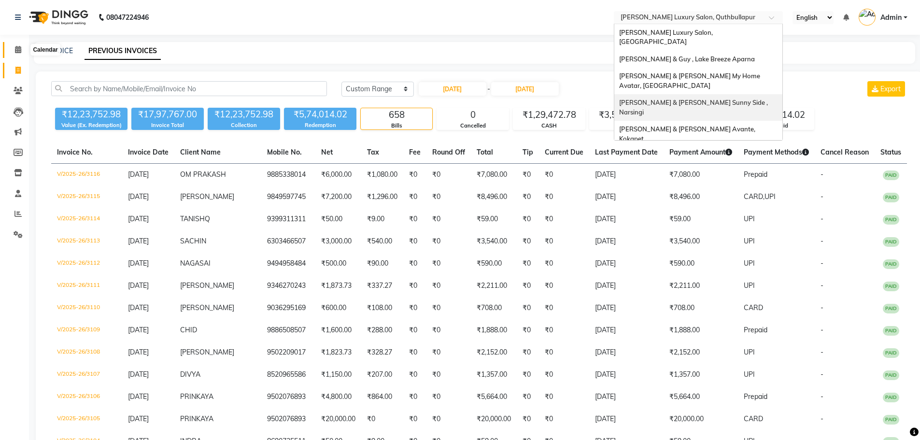
click at [20, 51] on icon at bounding box center [18, 49] width 6 height 7
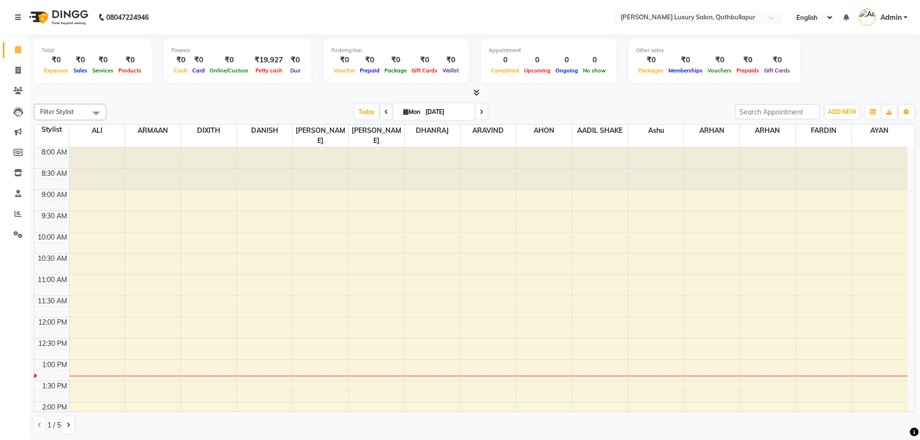
click at [893, 15] on span "Admin" at bounding box center [890, 18] width 21 height 10
click at [875, 69] on link "Sign out" at bounding box center [857, 69] width 88 height 15
